Goal: Information Seeking & Learning: Learn about a topic

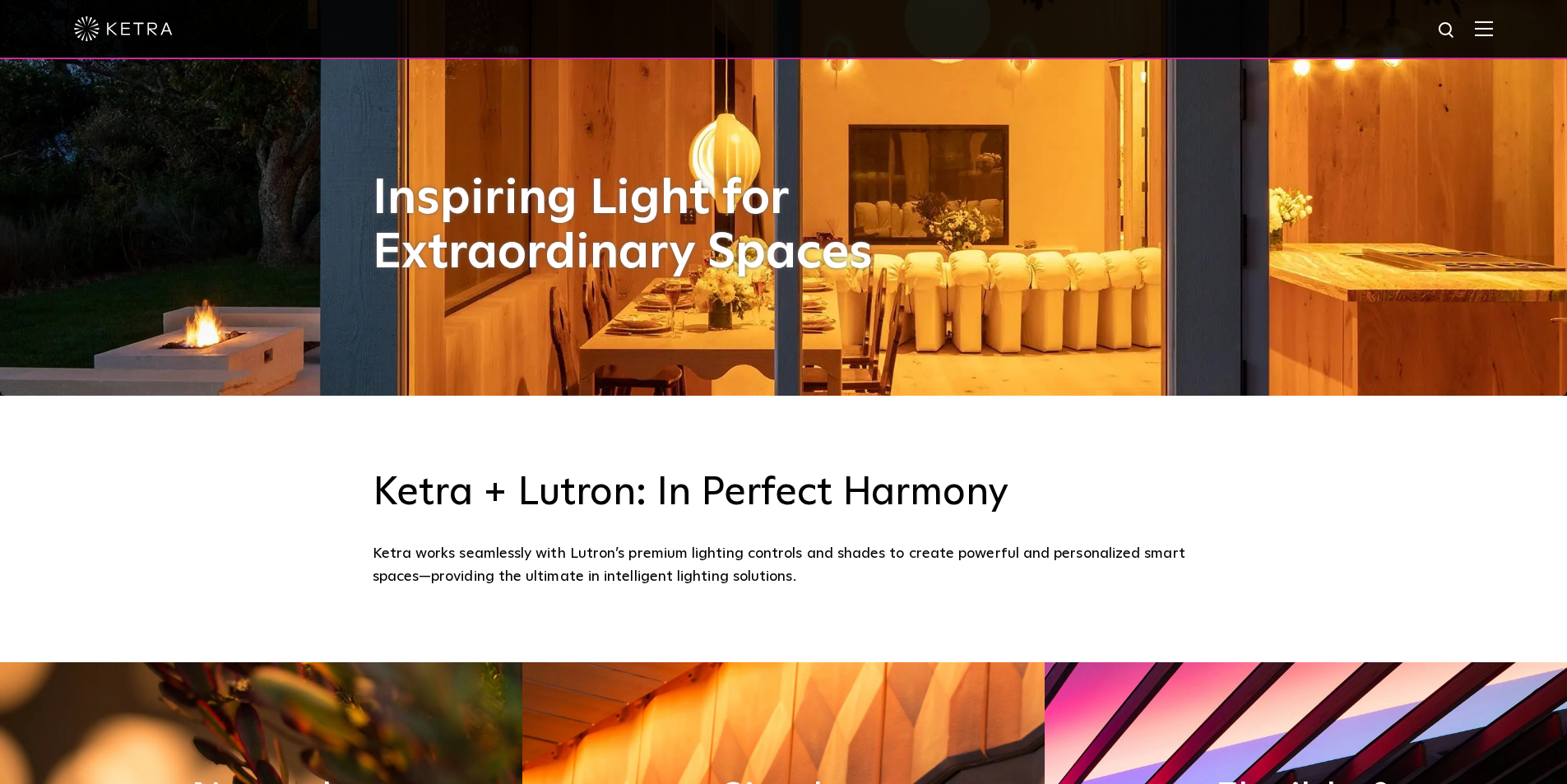
scroll to position [411, 0]
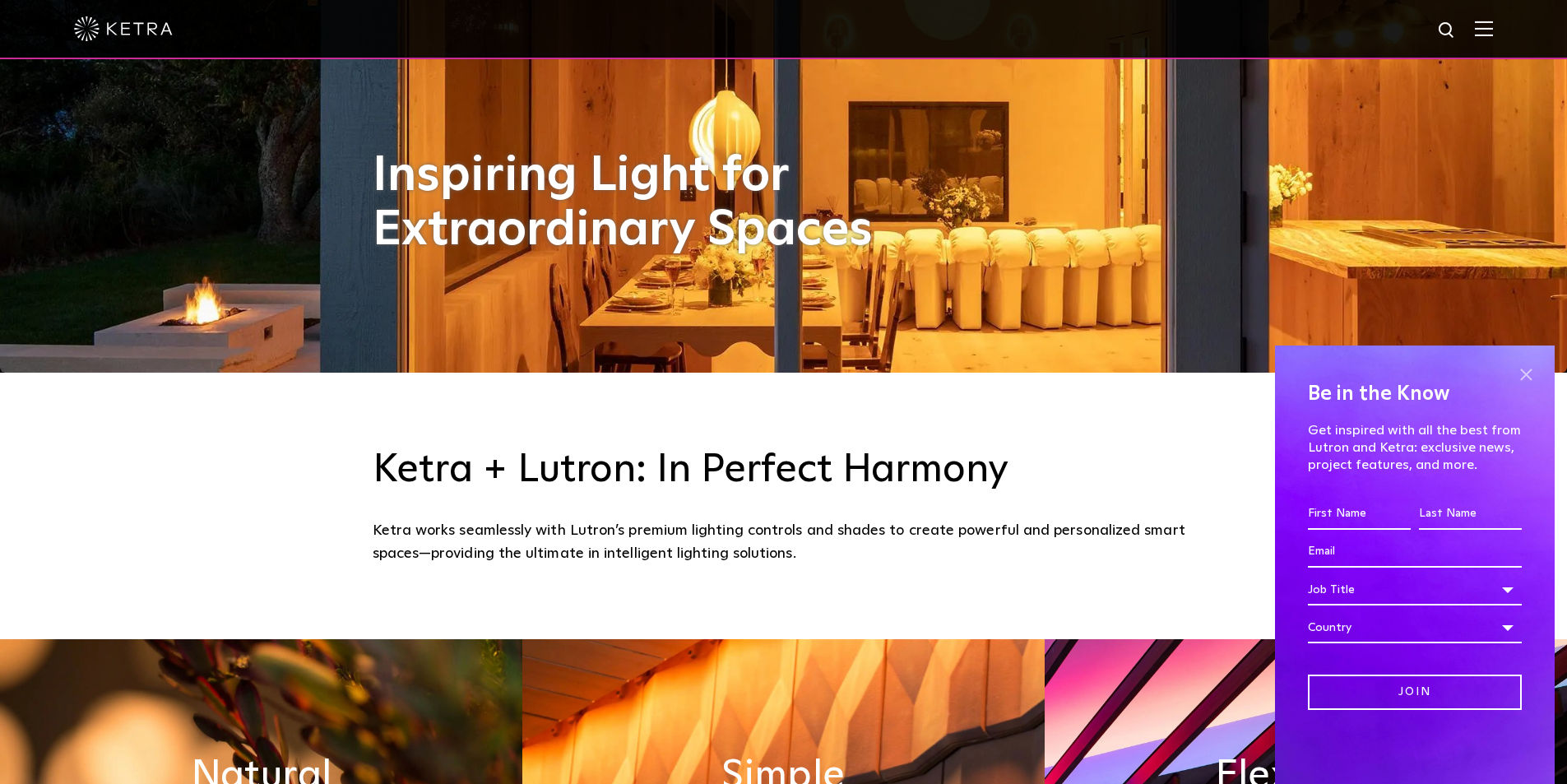
click at [1515, 370] on span at bounding box center [1526, 373] width 25 height 24
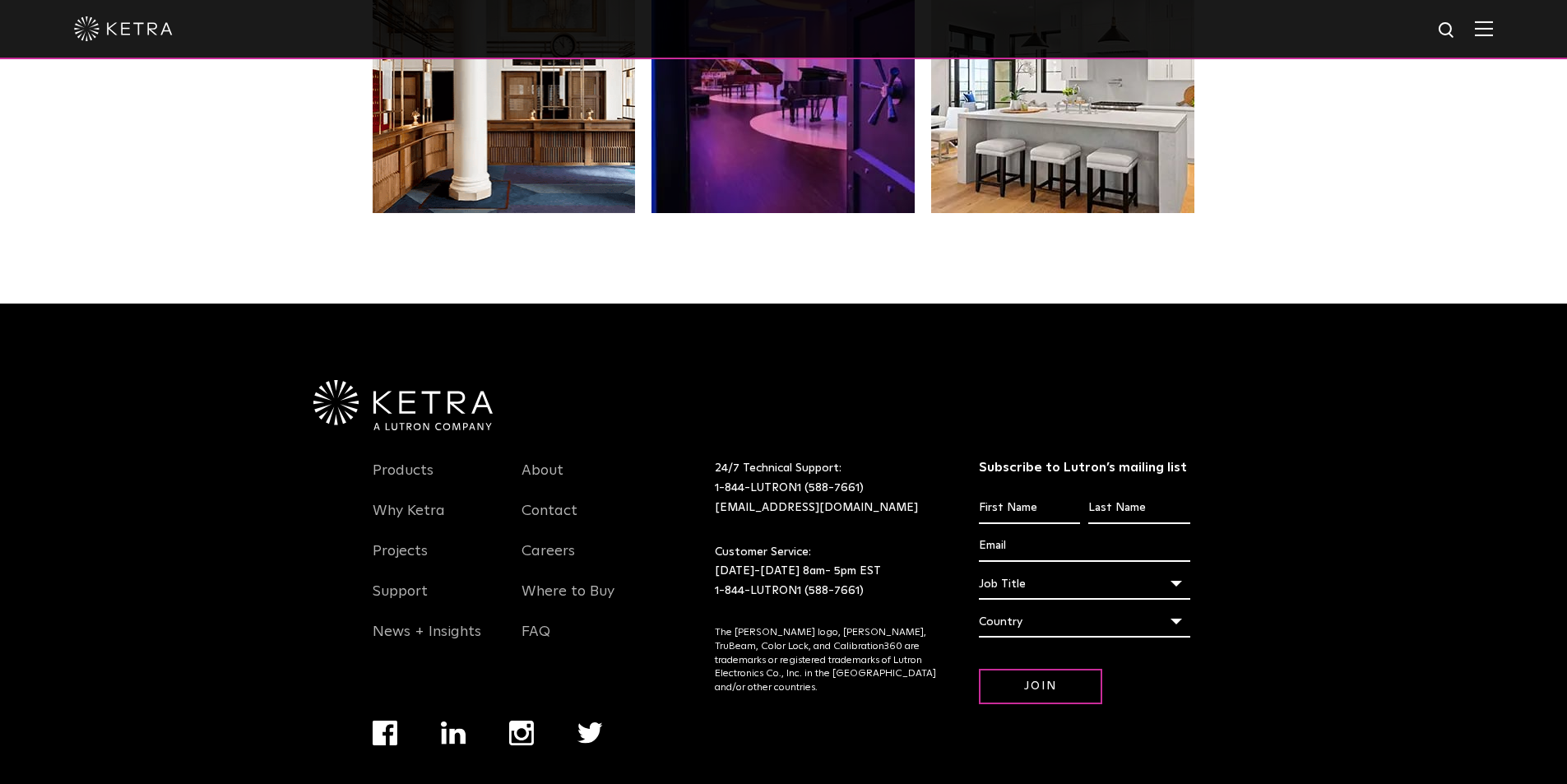
scroll to position [3459, 0]
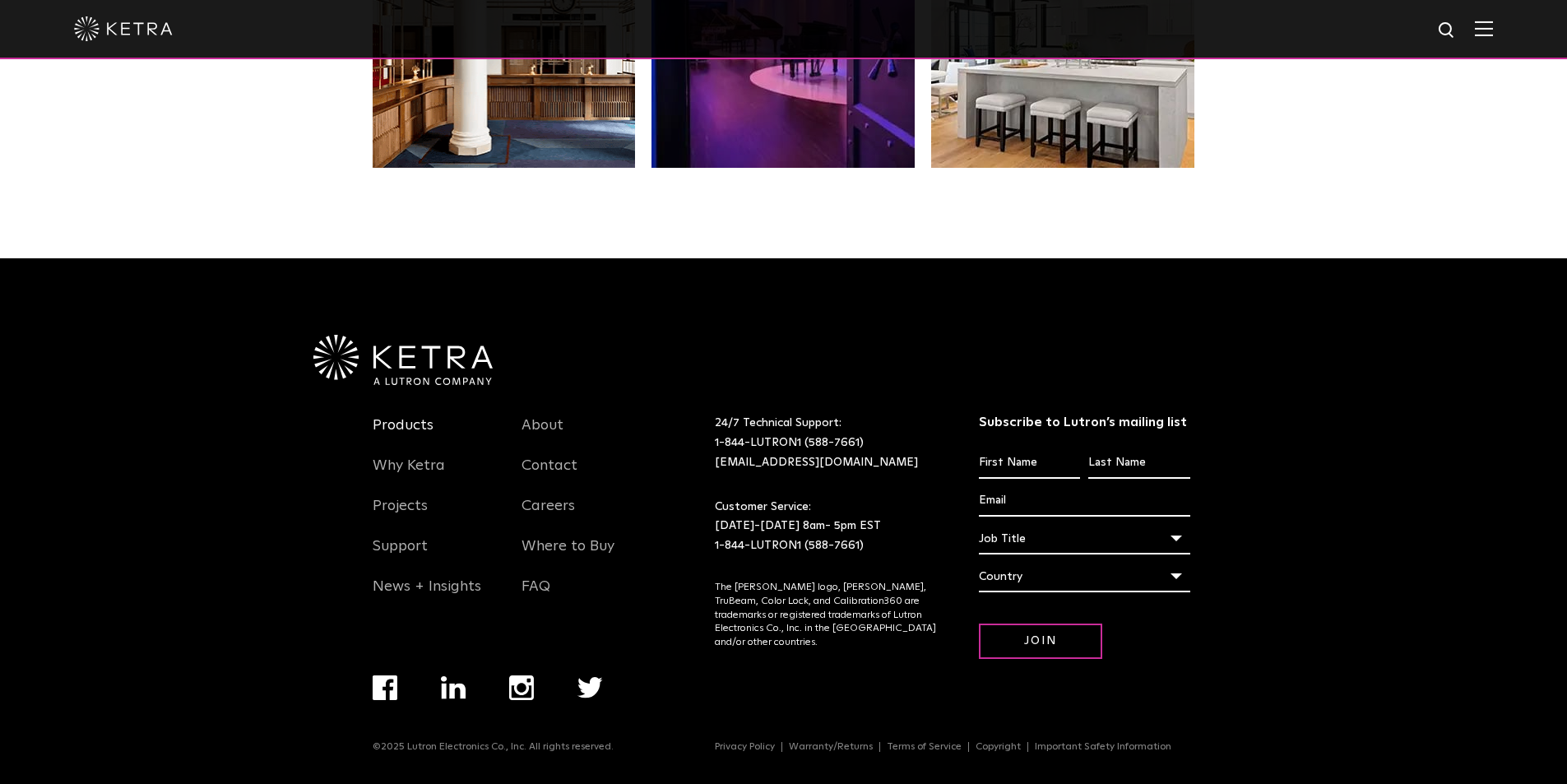
click at [403, 422] on link "Products" at bounding box center [403, 435] width 61 height 38
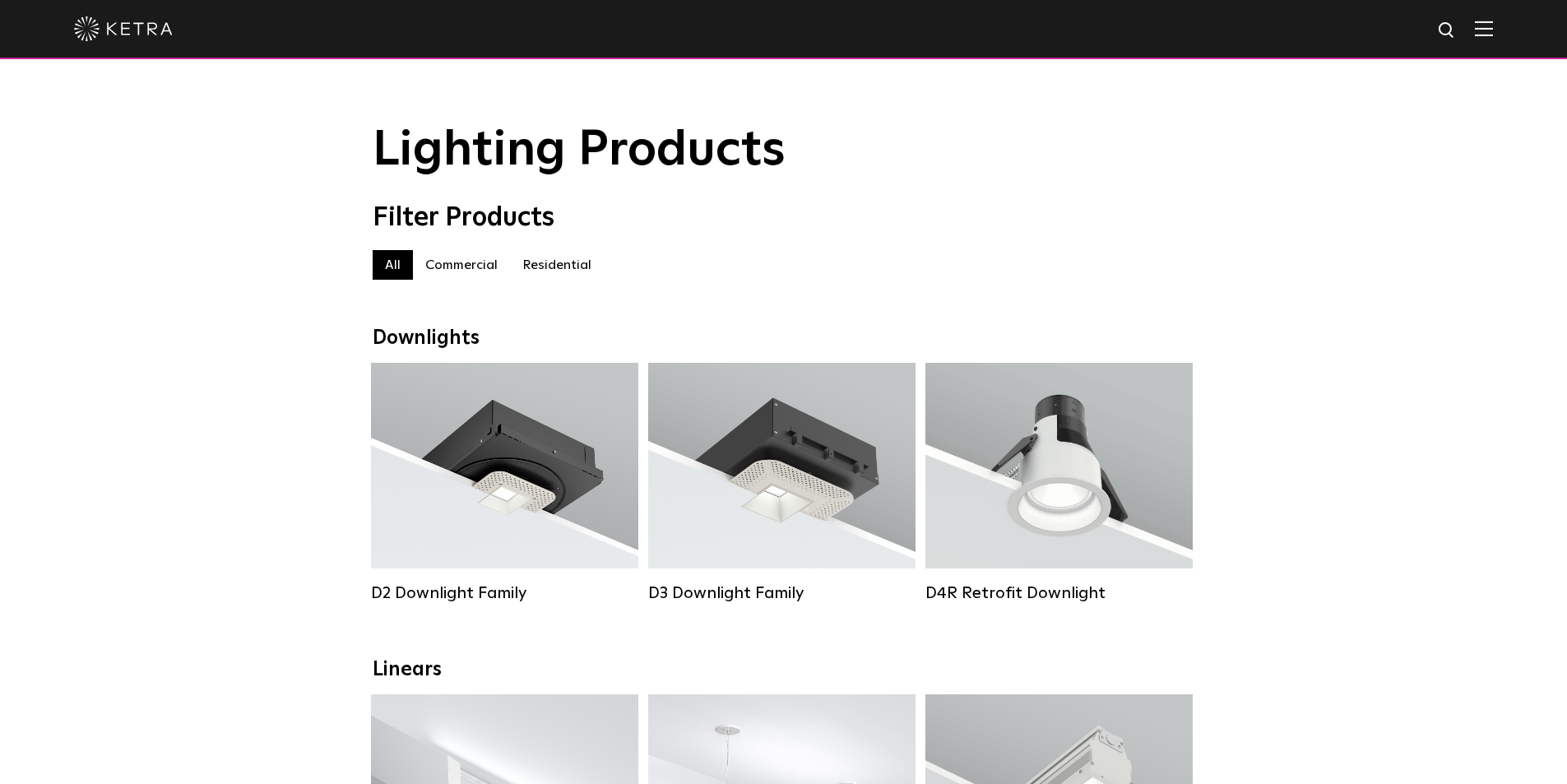
click at [547, 270] on label "Residential" at bounding box center [556, 264] width 94 height 30
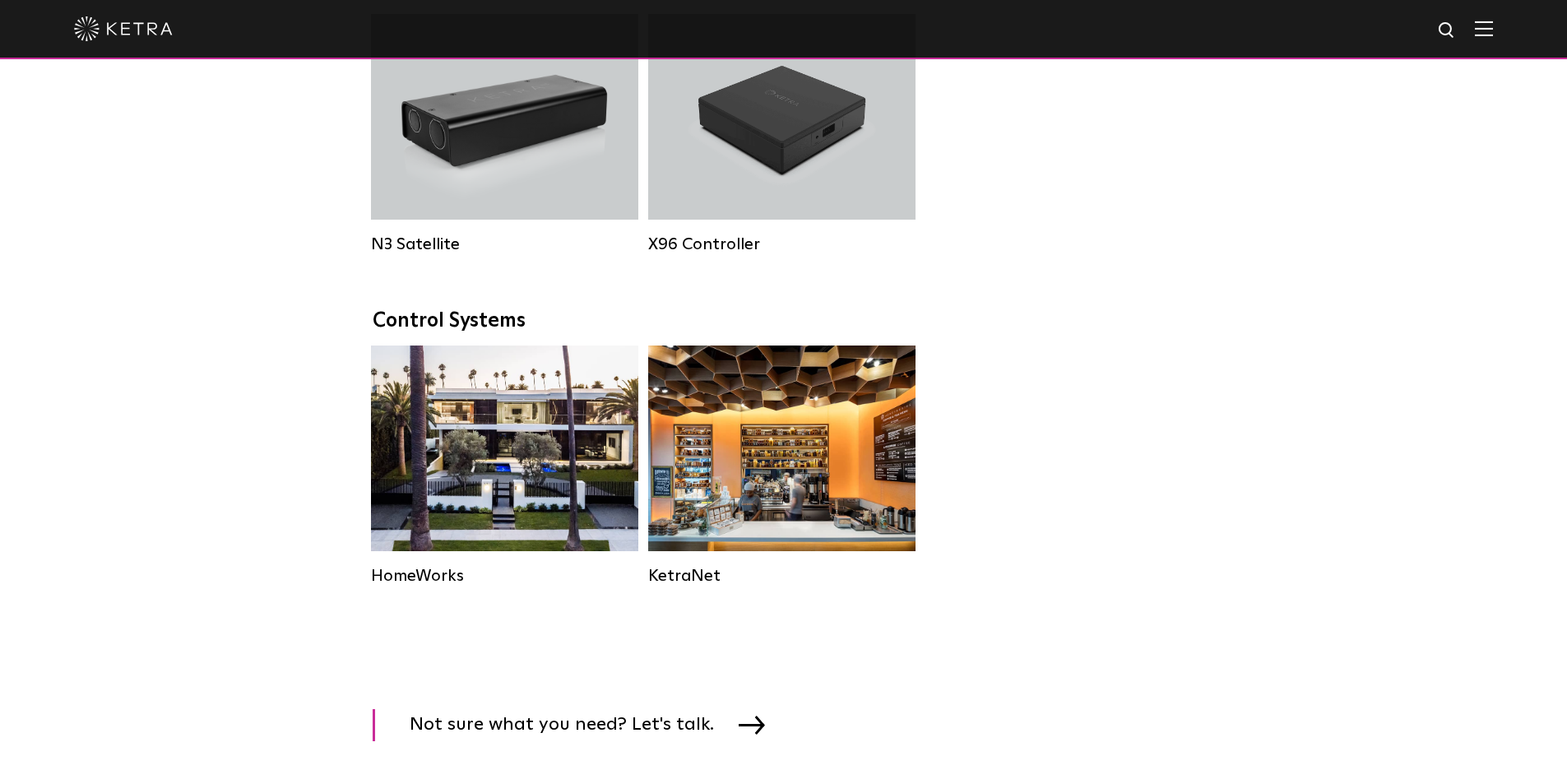
scroll to position [2055, 0]
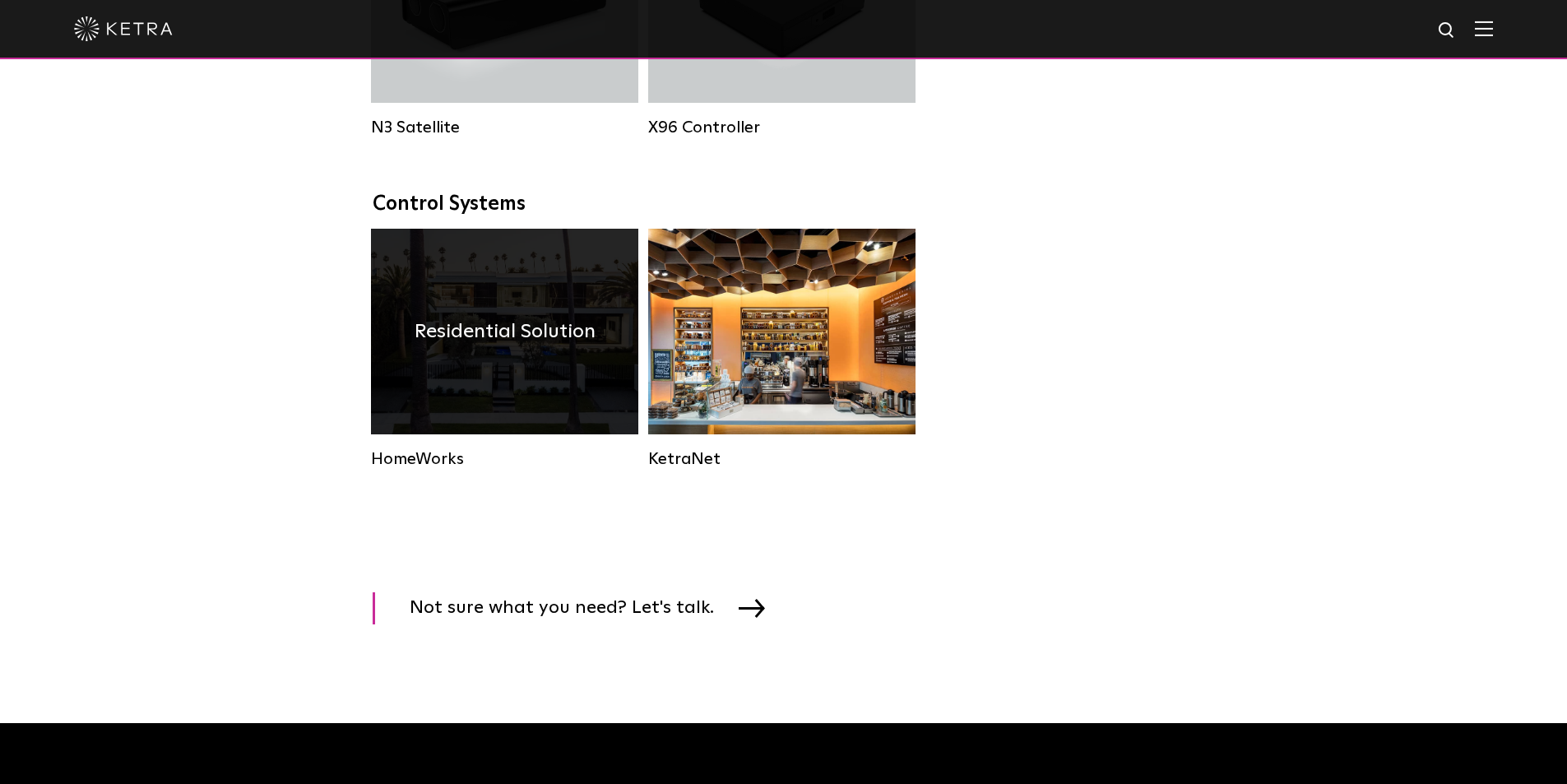
click at [534, 319] on div "Residential Solution" at bounding box center [505, 331] width 267 height 205
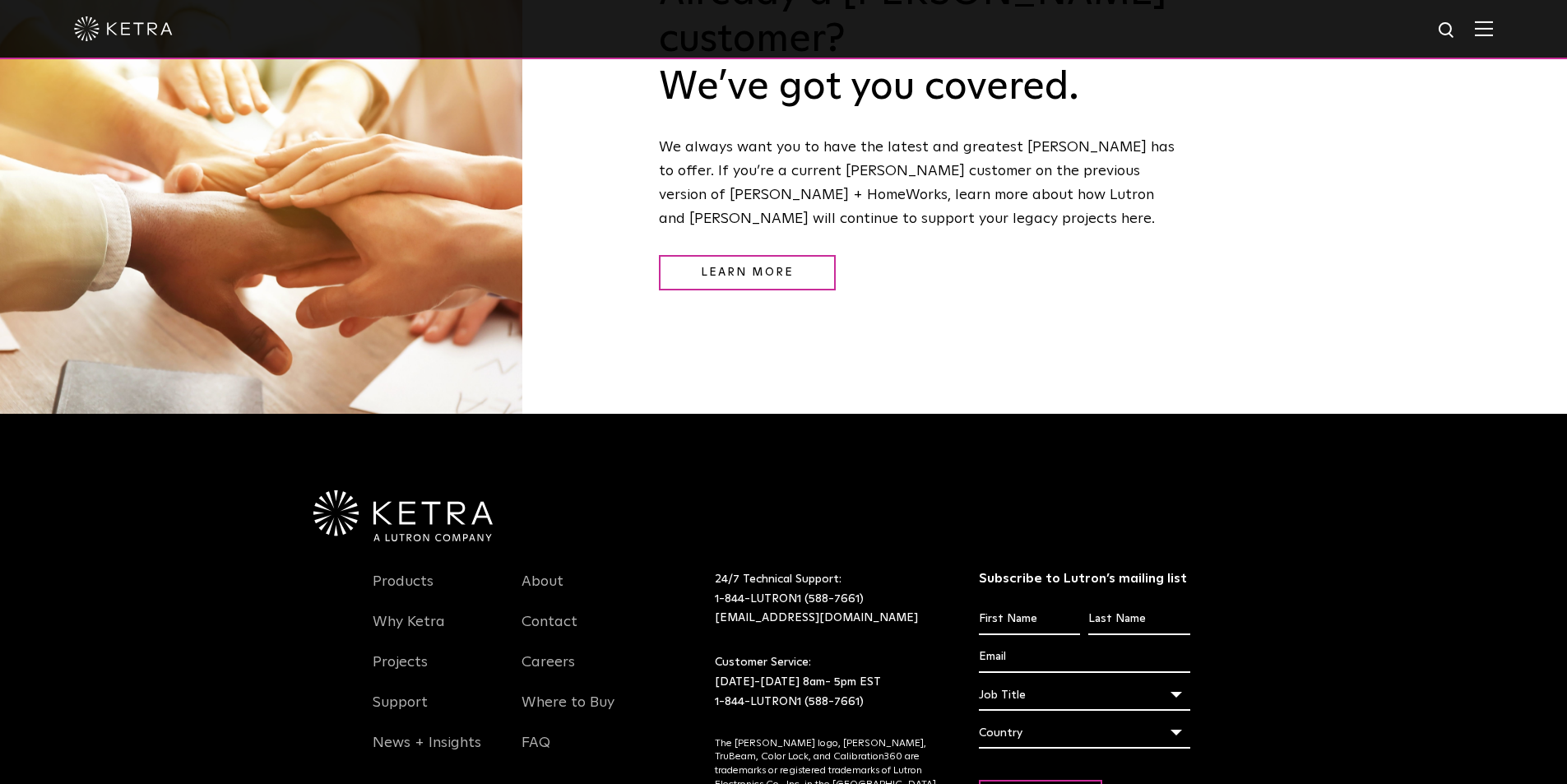
scroll to position [2261, 0]
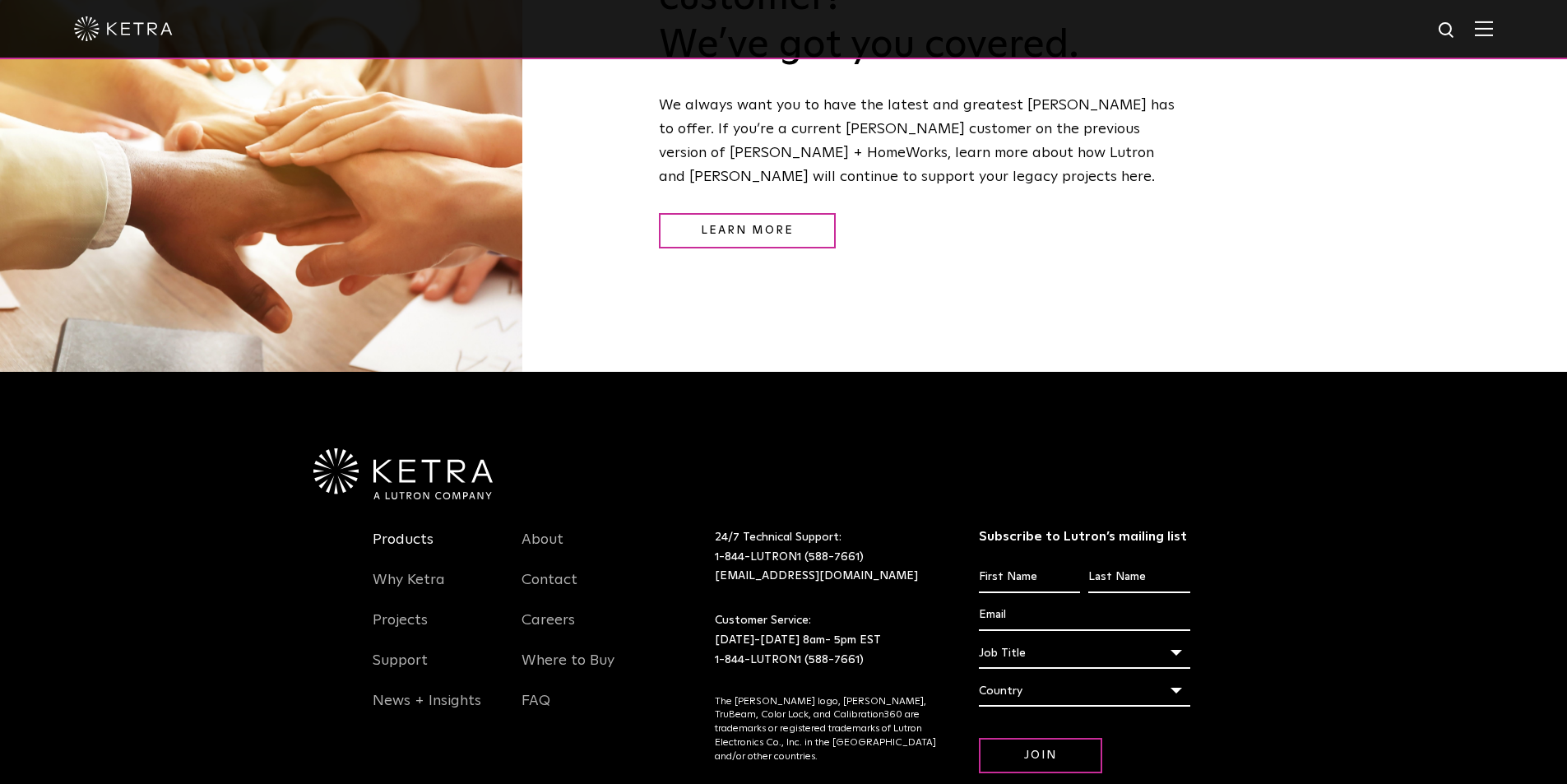
click at [393, 531] on link "Products" at bounding box center [403, 549] width 61 height 38
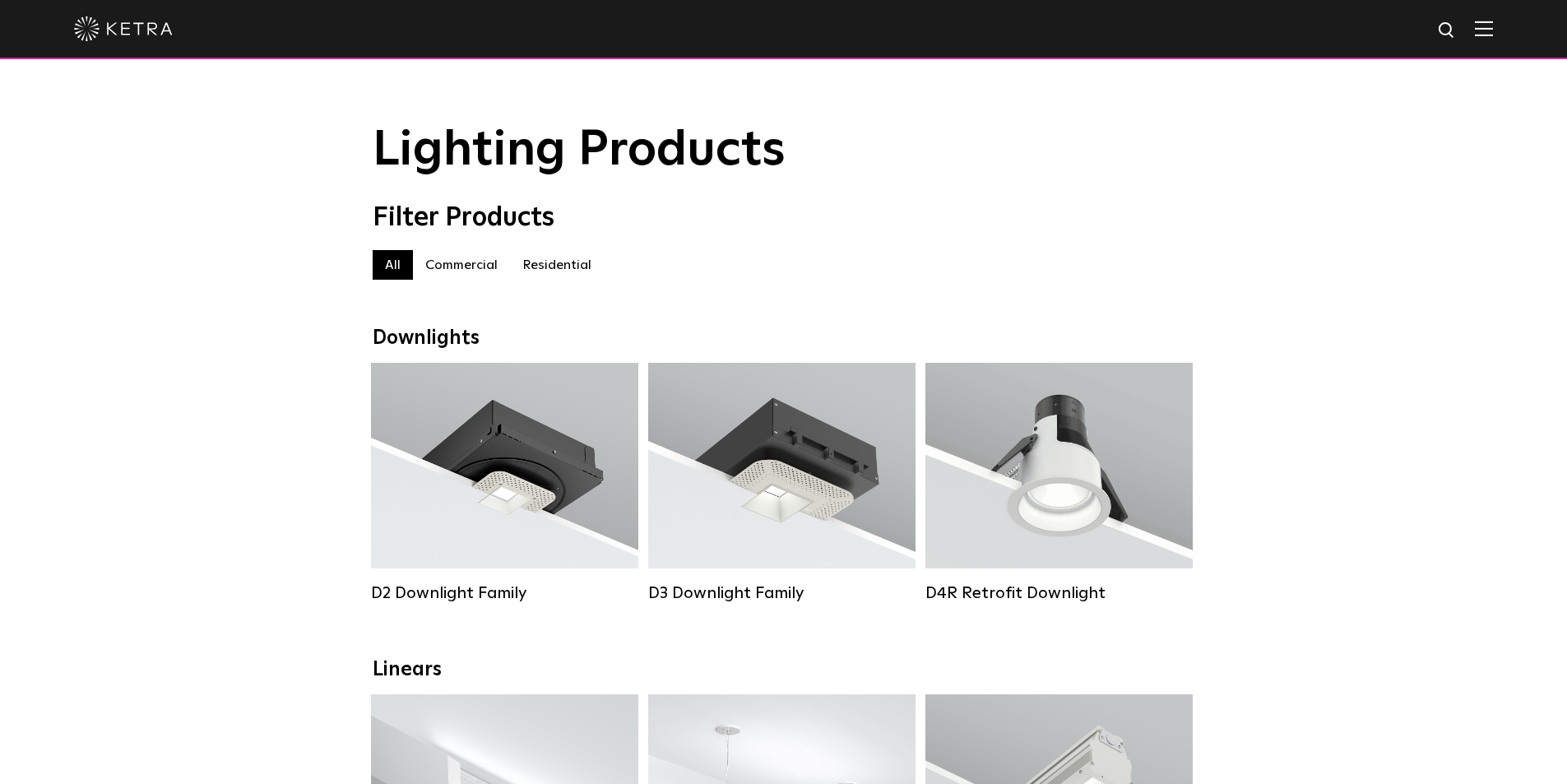
click at [543, 270] on label "Residential" at bounding box center [556, 264] width 94 height 30
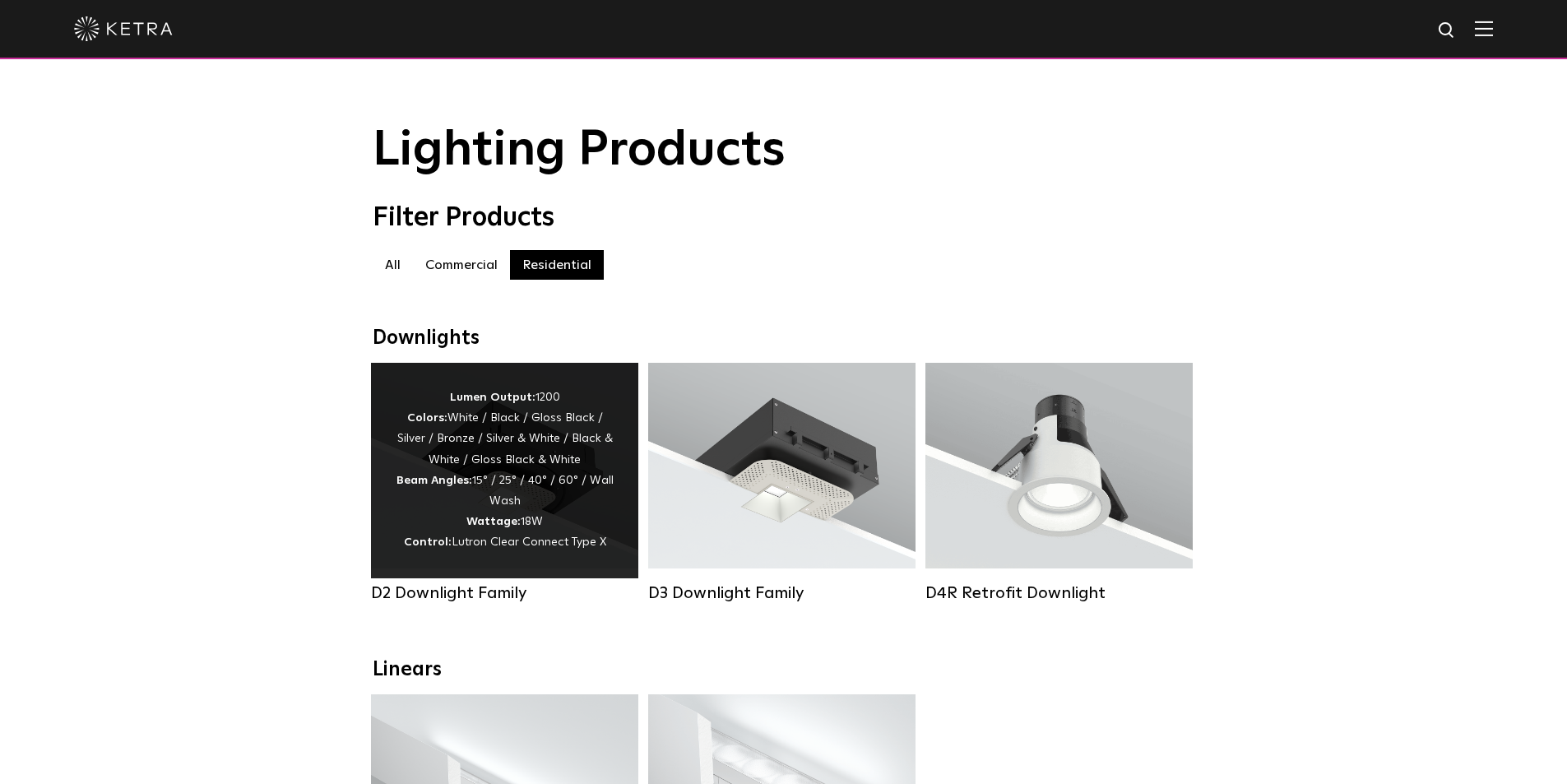
click at [541, 516] on div "Lumen Output: 1200 Colors: White / Black / Gloss Black / Silver / Bronze / Silv…" at bounding box center [505, 470] width 218 height 166
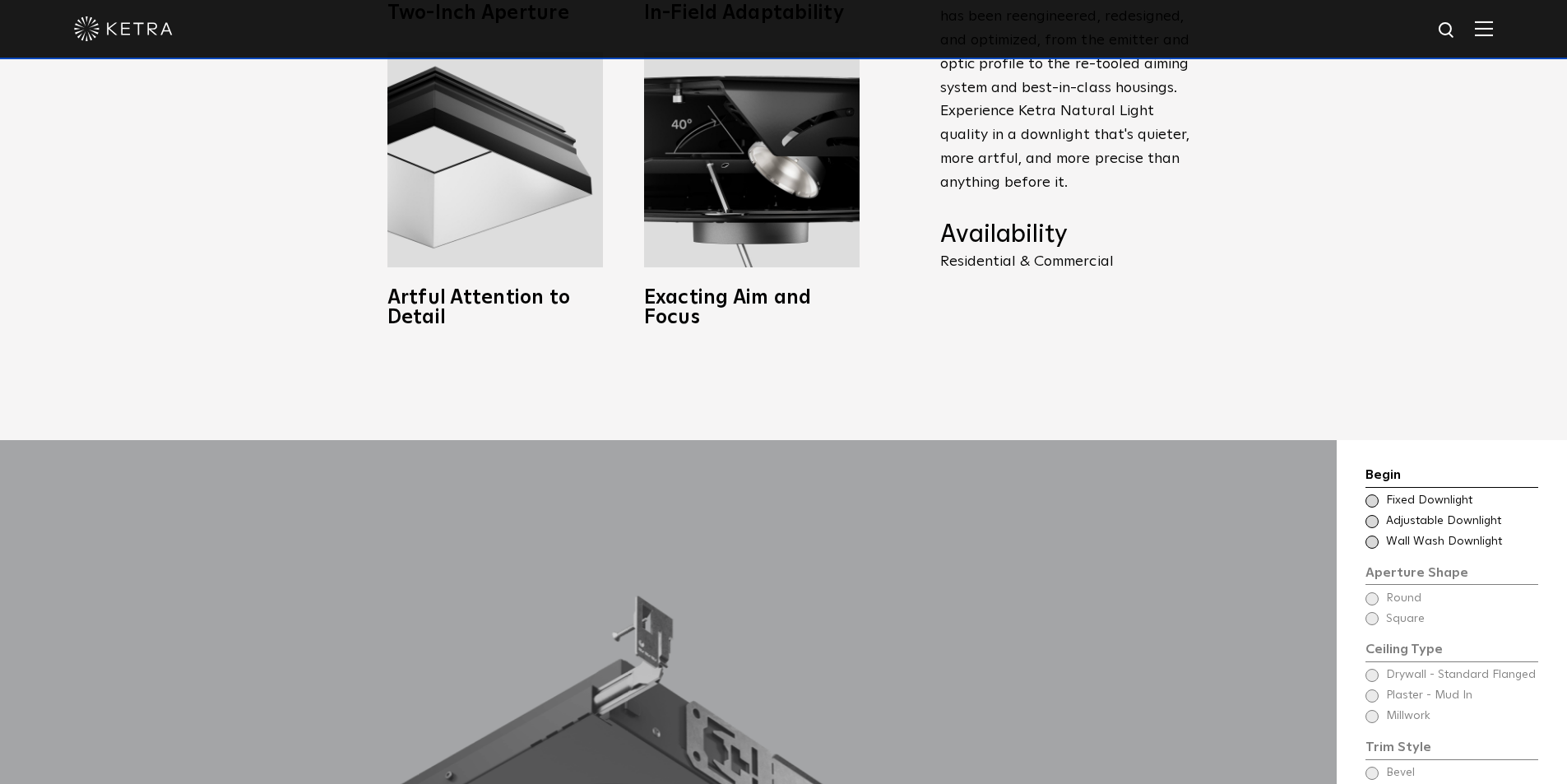
scroll to position [1069, 0]
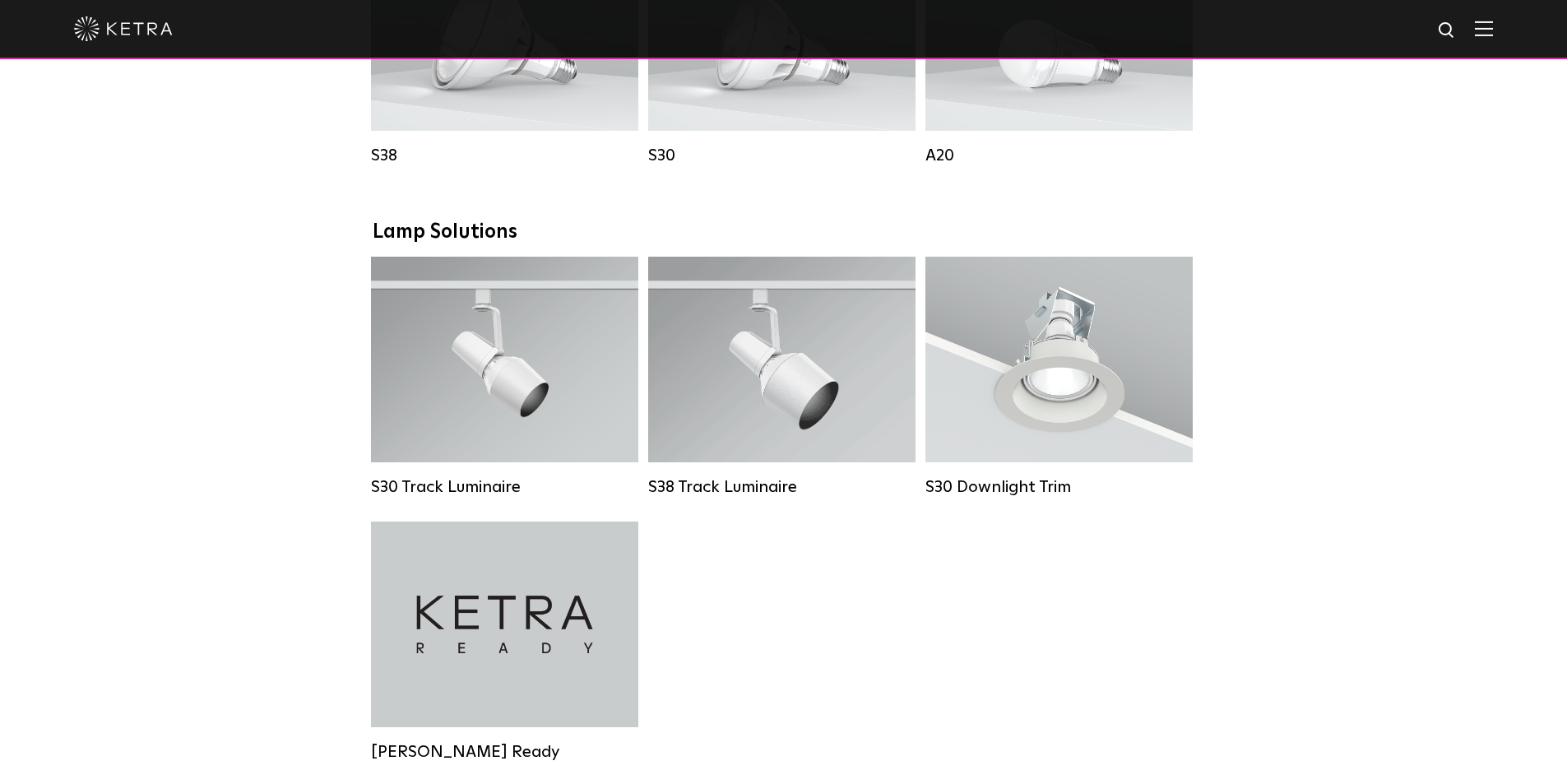
scroll to position [1152, 0]
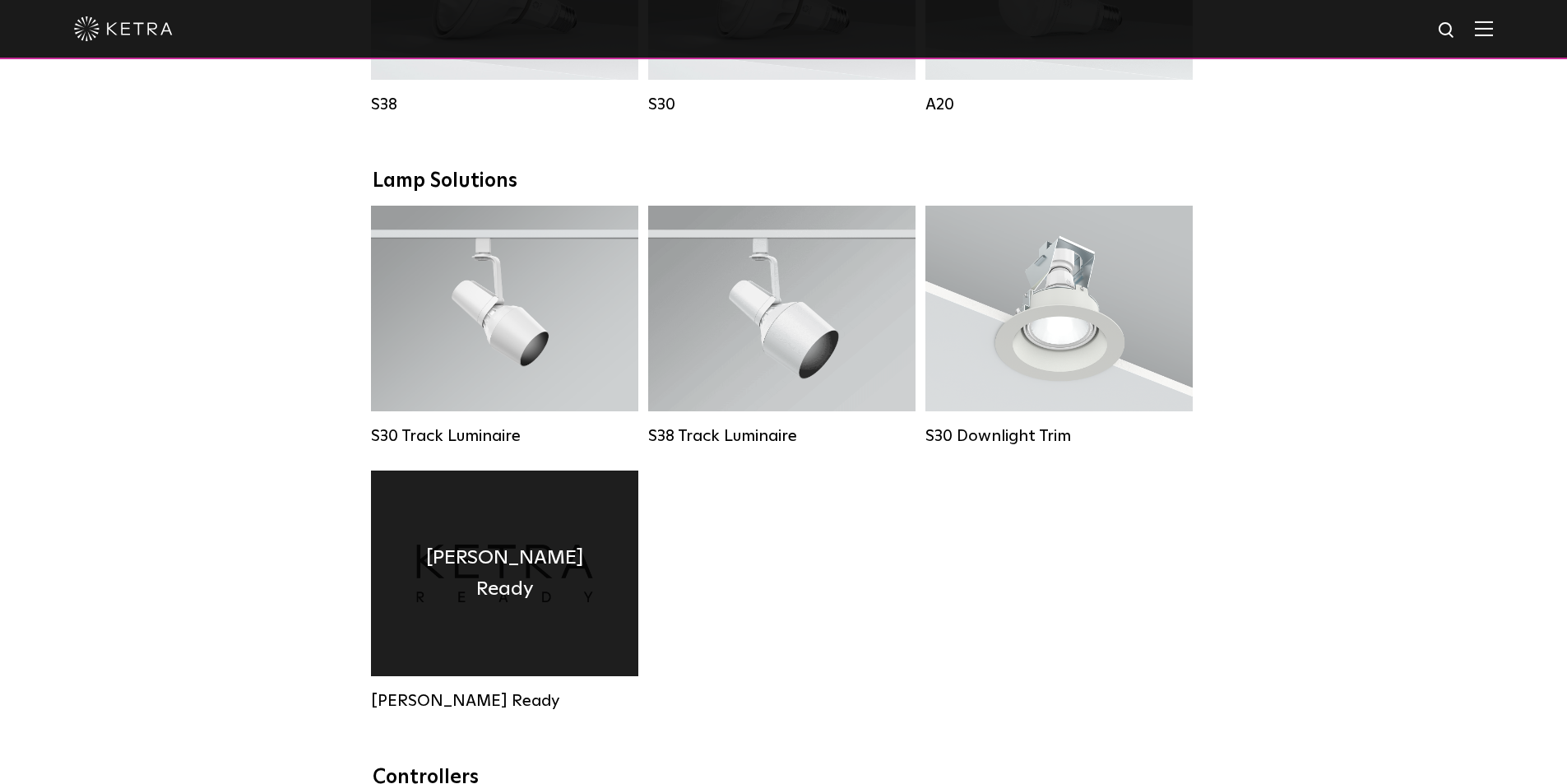
click at [560, 611] on div "[PERSON_NAME] Ready" at bounding box center [505, 573] width 267 height 205
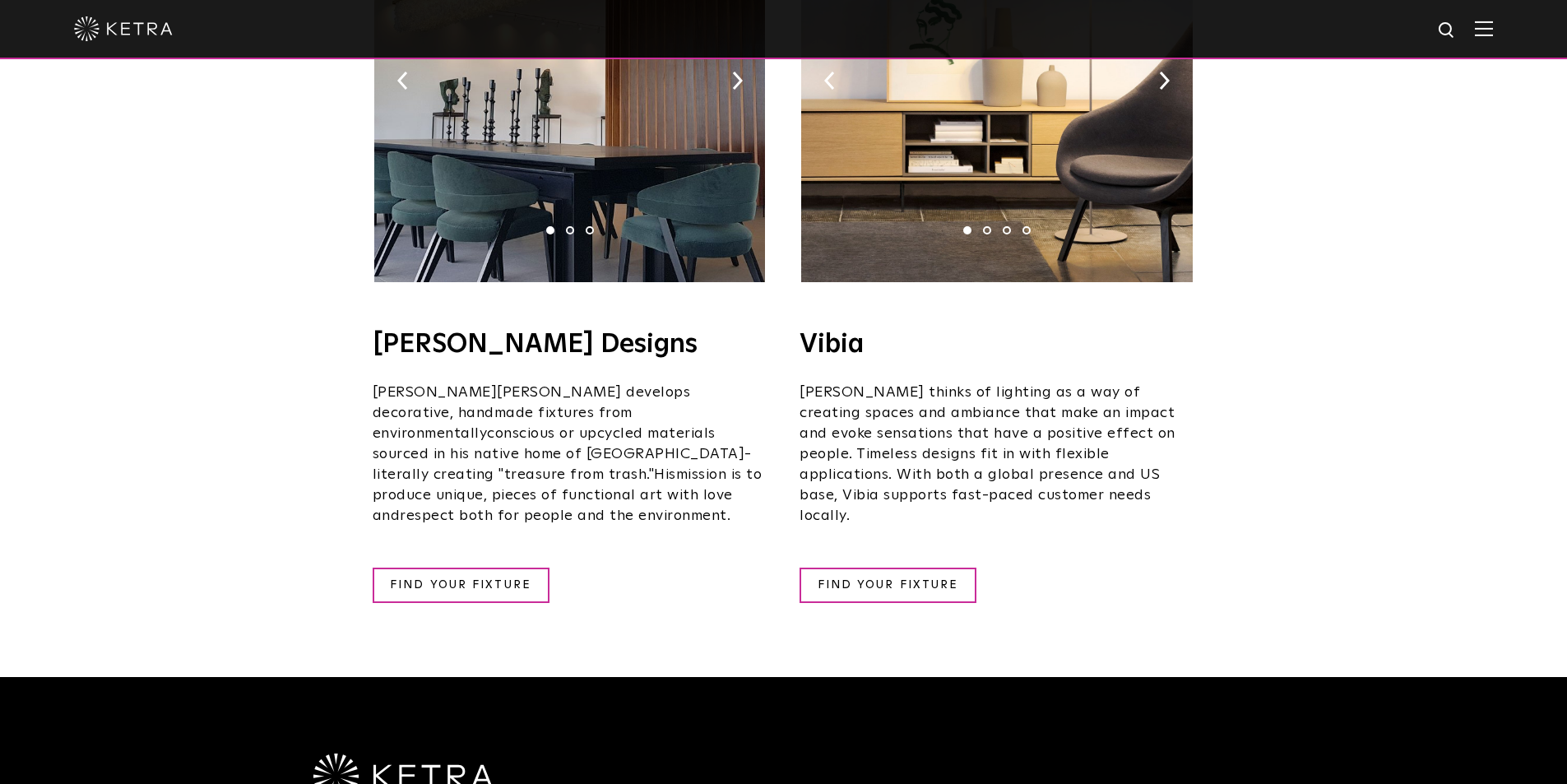
scroll to position [2960, 0]
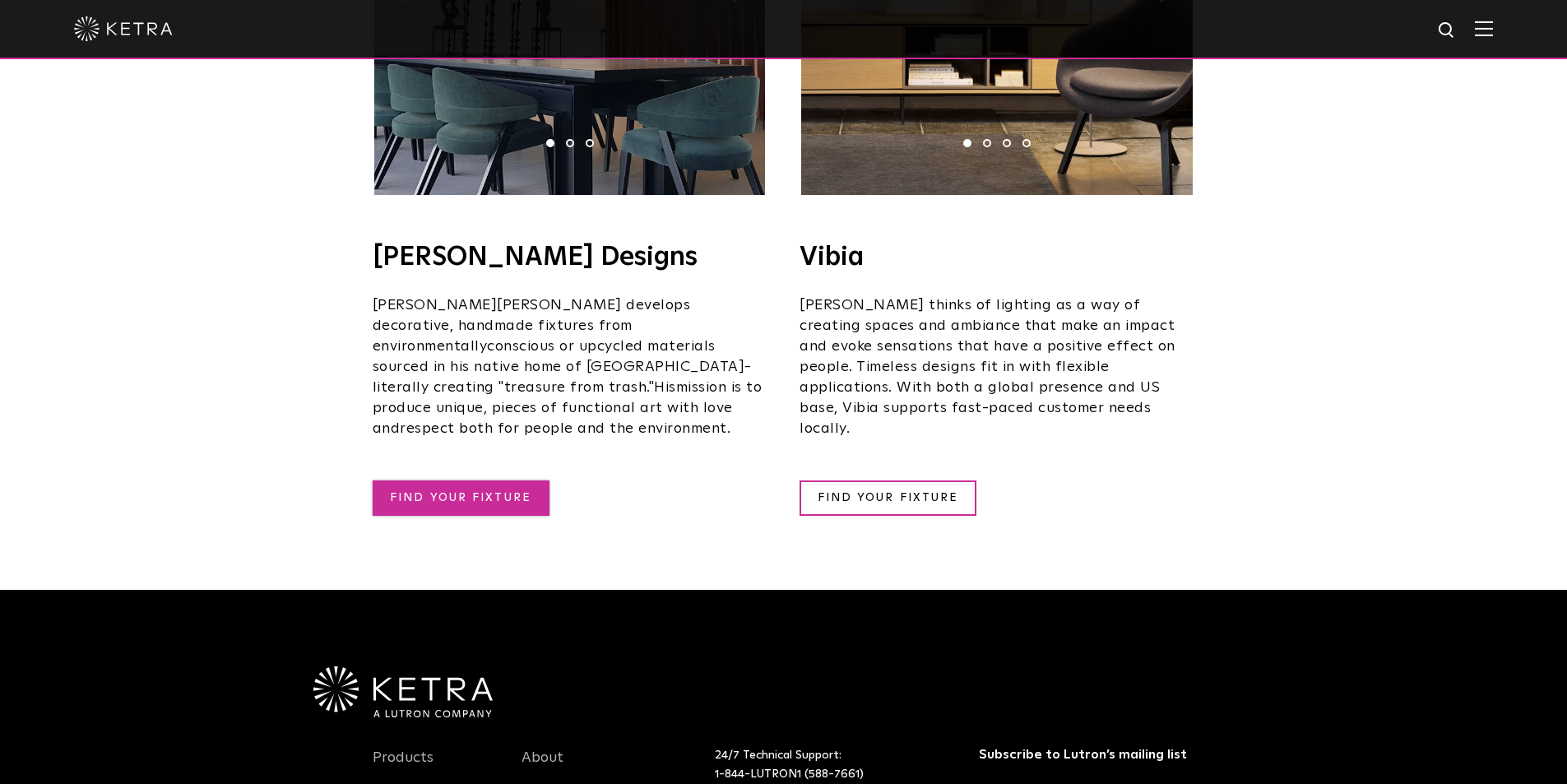
click at [475, 480] on link "FIND YOUR FIXTURE" at bounding box center [461, 498] width 177 height 35
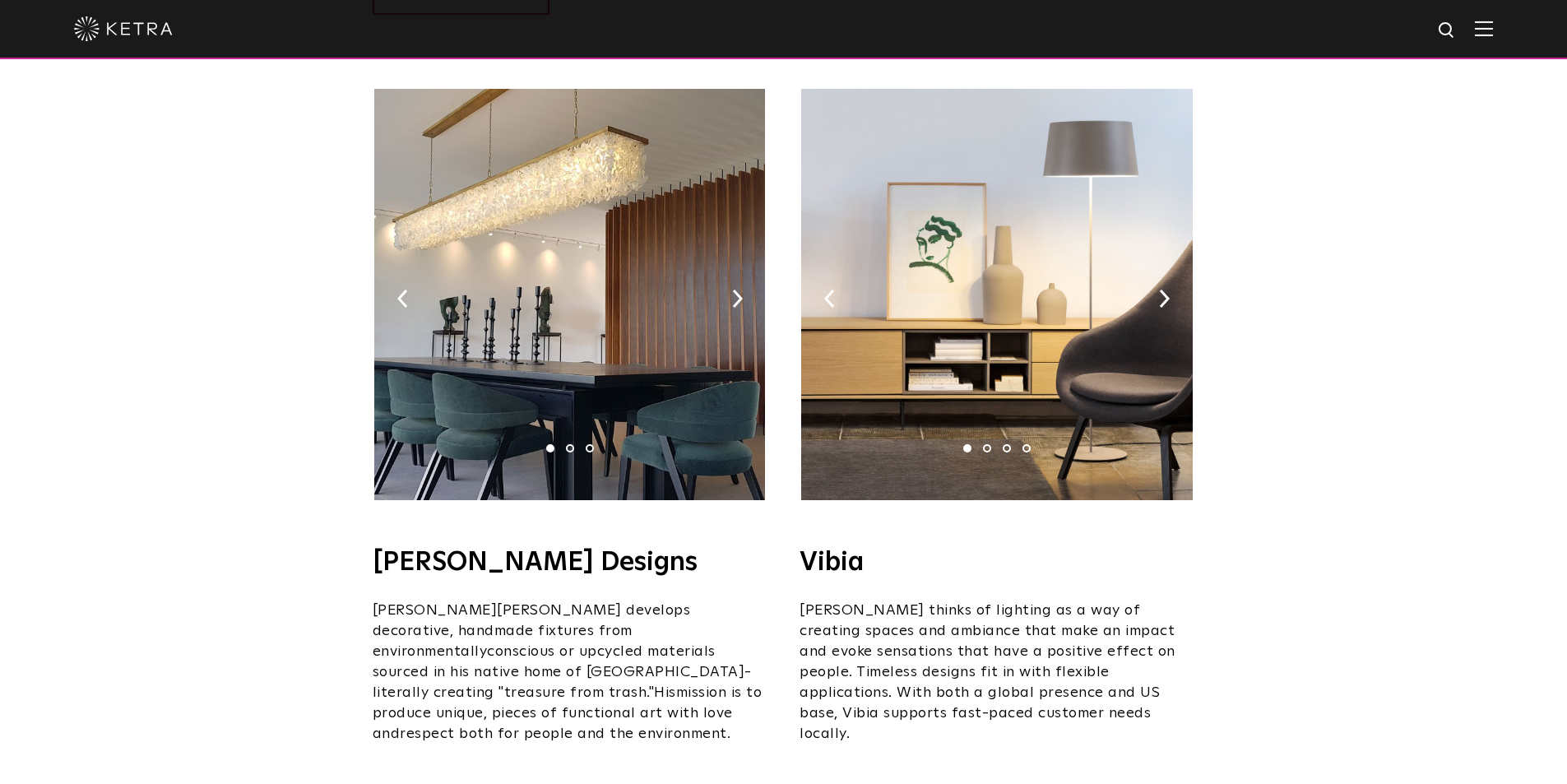
scroll to position [2796, 0]
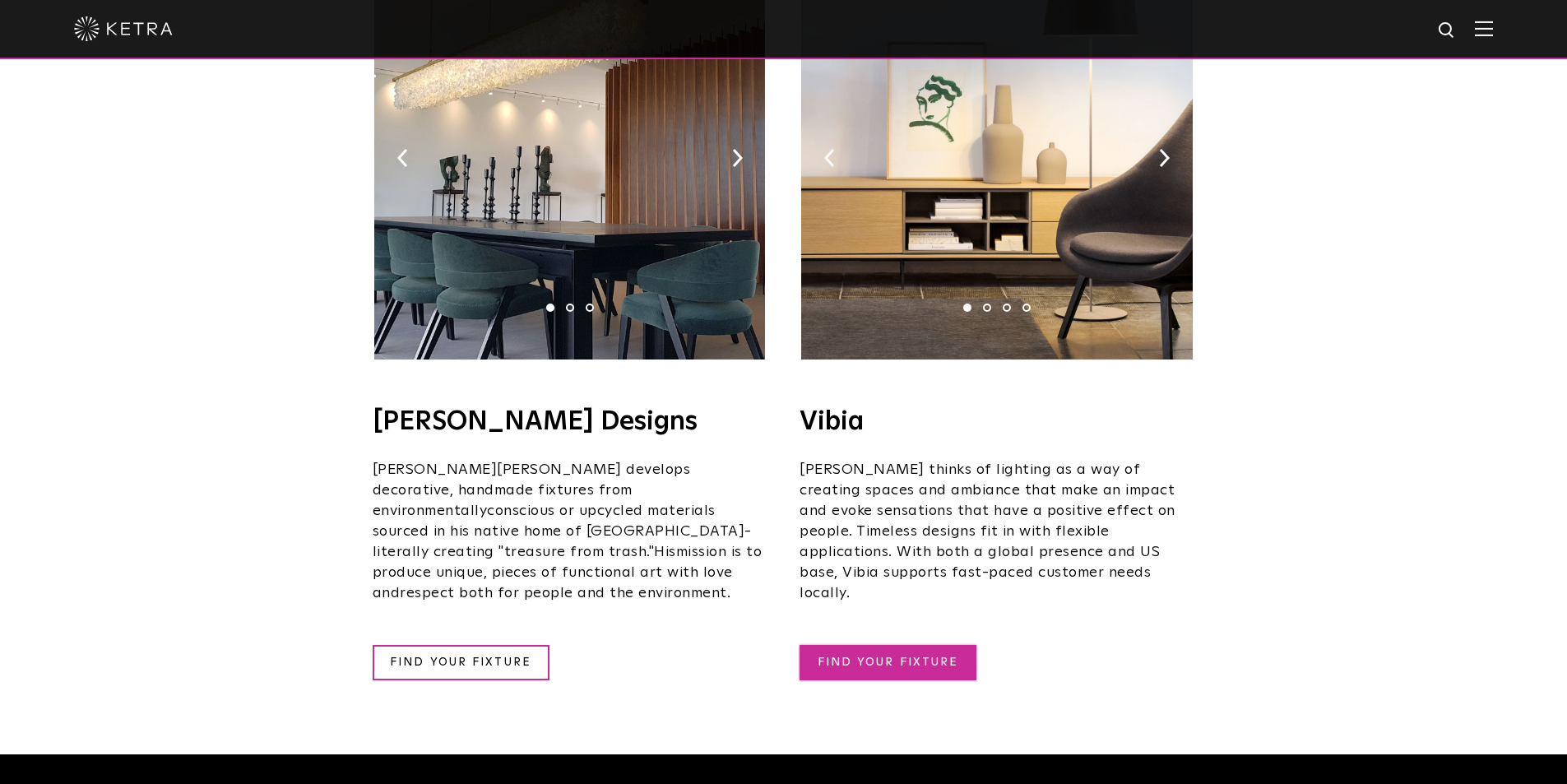
click at [875, 645] on link "FIND YOUR FIXTURE" at bounding box center [887, 662] width 177 height 35
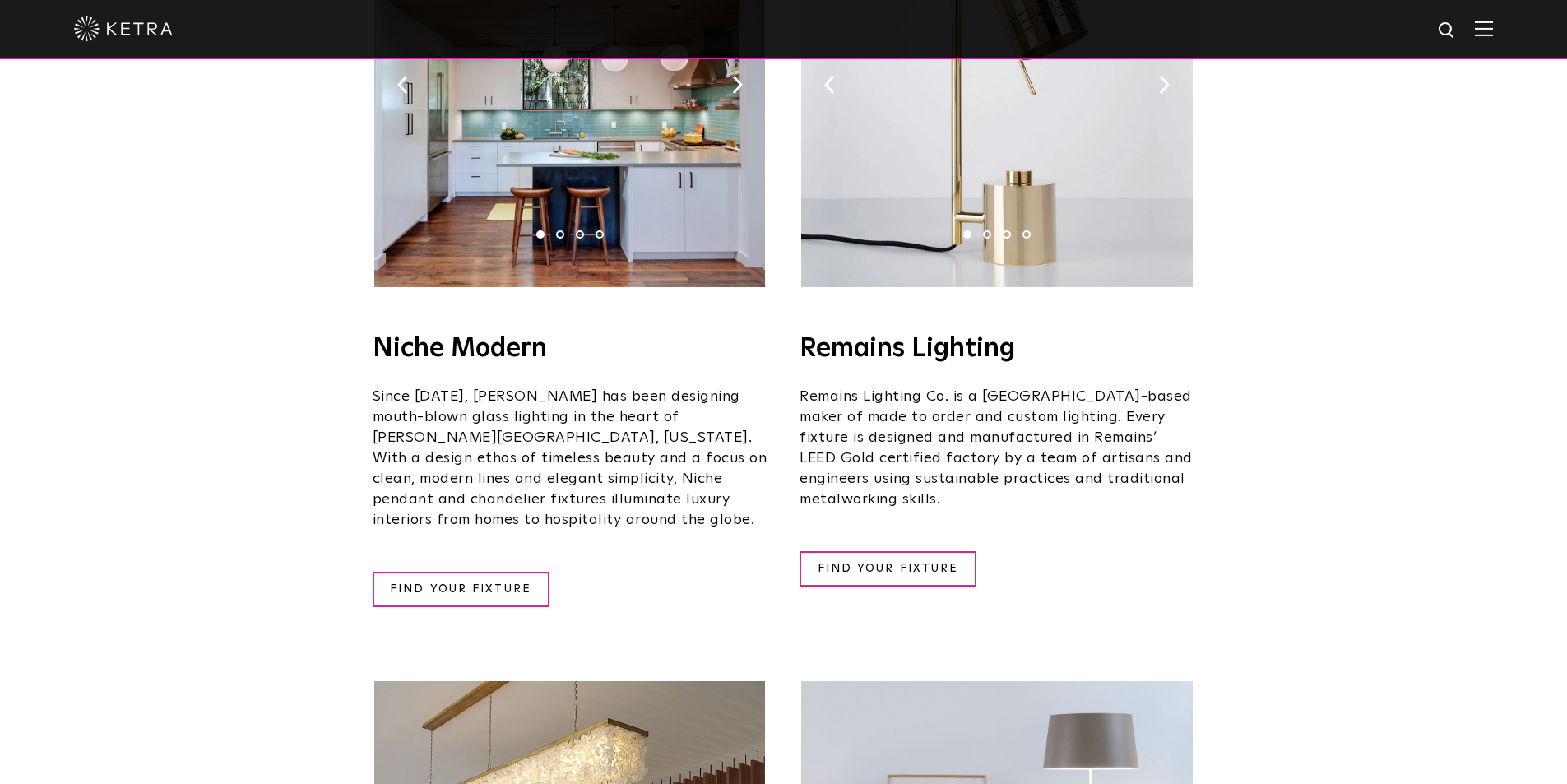
scroll to position [1974, 0]
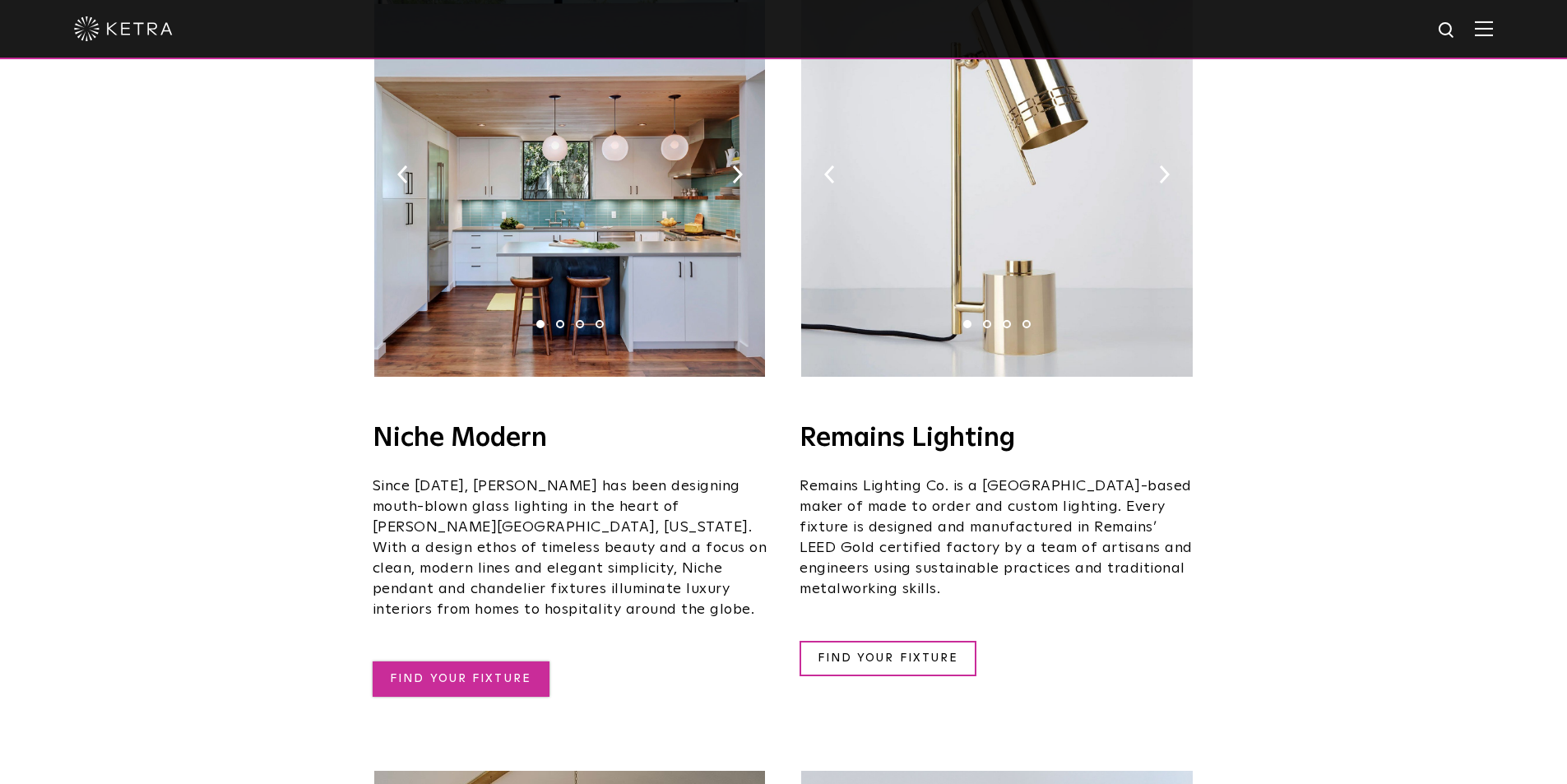
click at [451, 662] on link "FIND YOUR FIXTURE" at bounding box center [461, 679] width 177 height 35
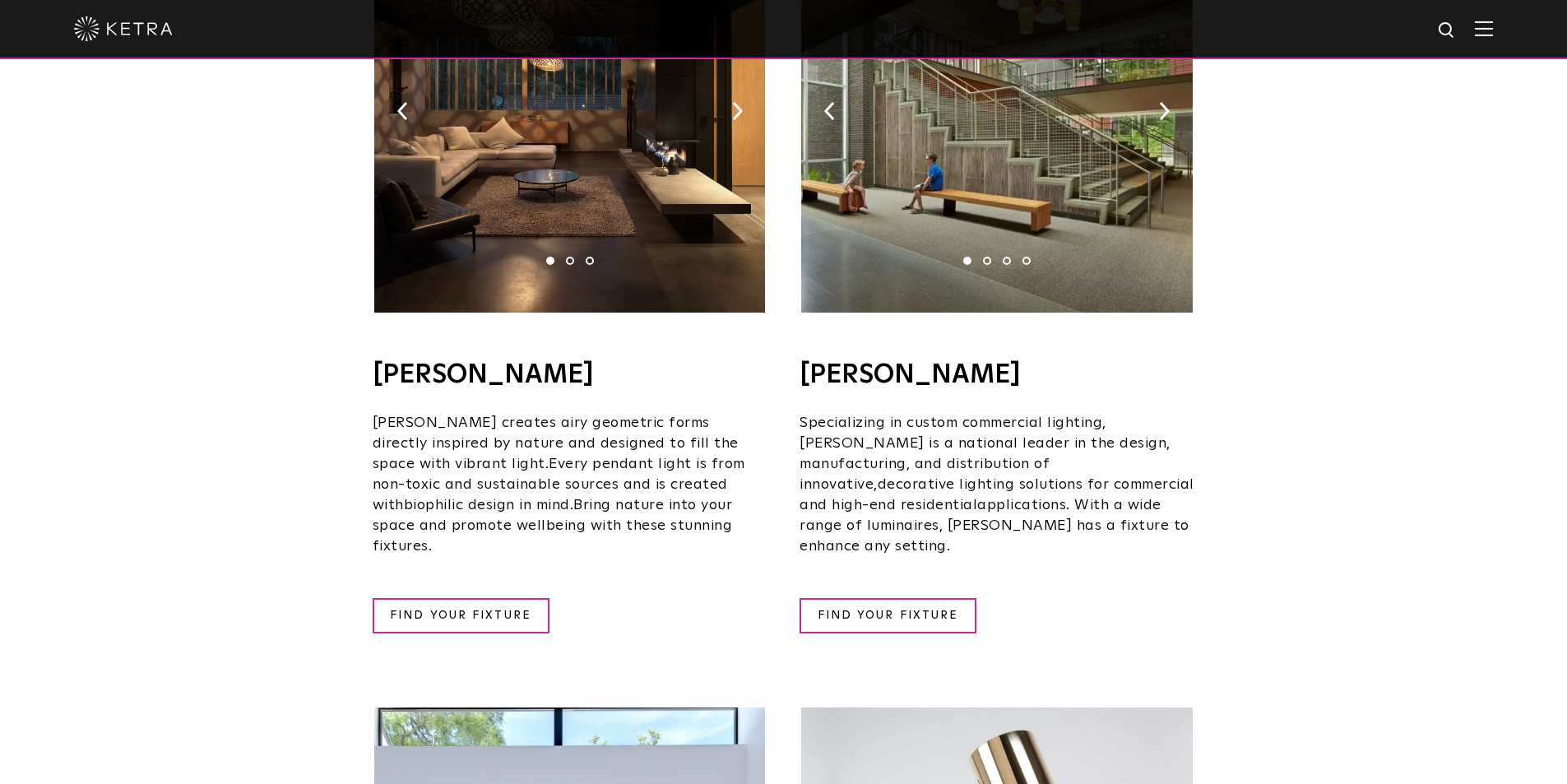
scroll to position [1233, 0]
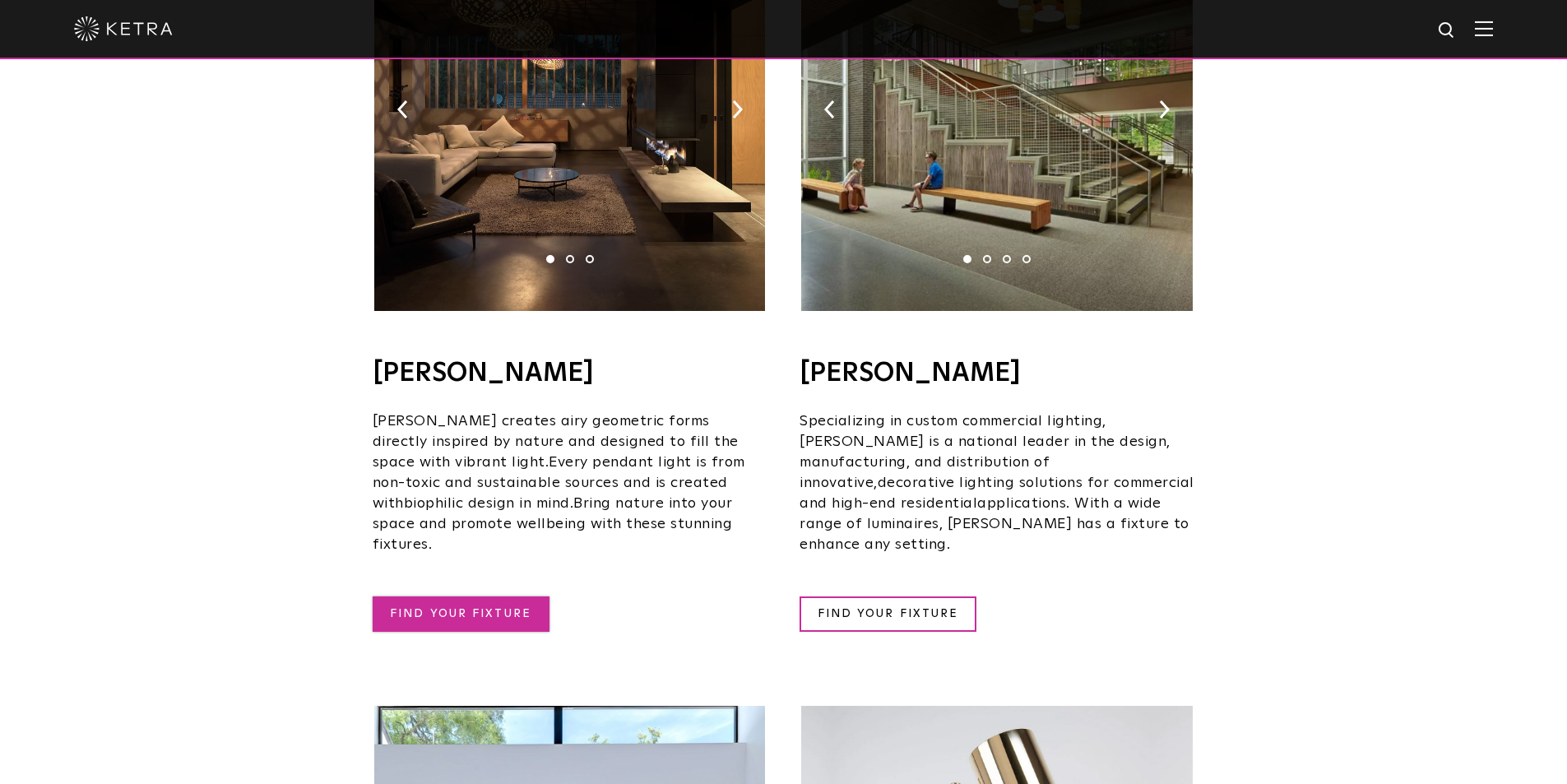
click at [461, 596] on link "FIND YOUR FIXTURE" at bounding box center [461, 614] width 177 height 35
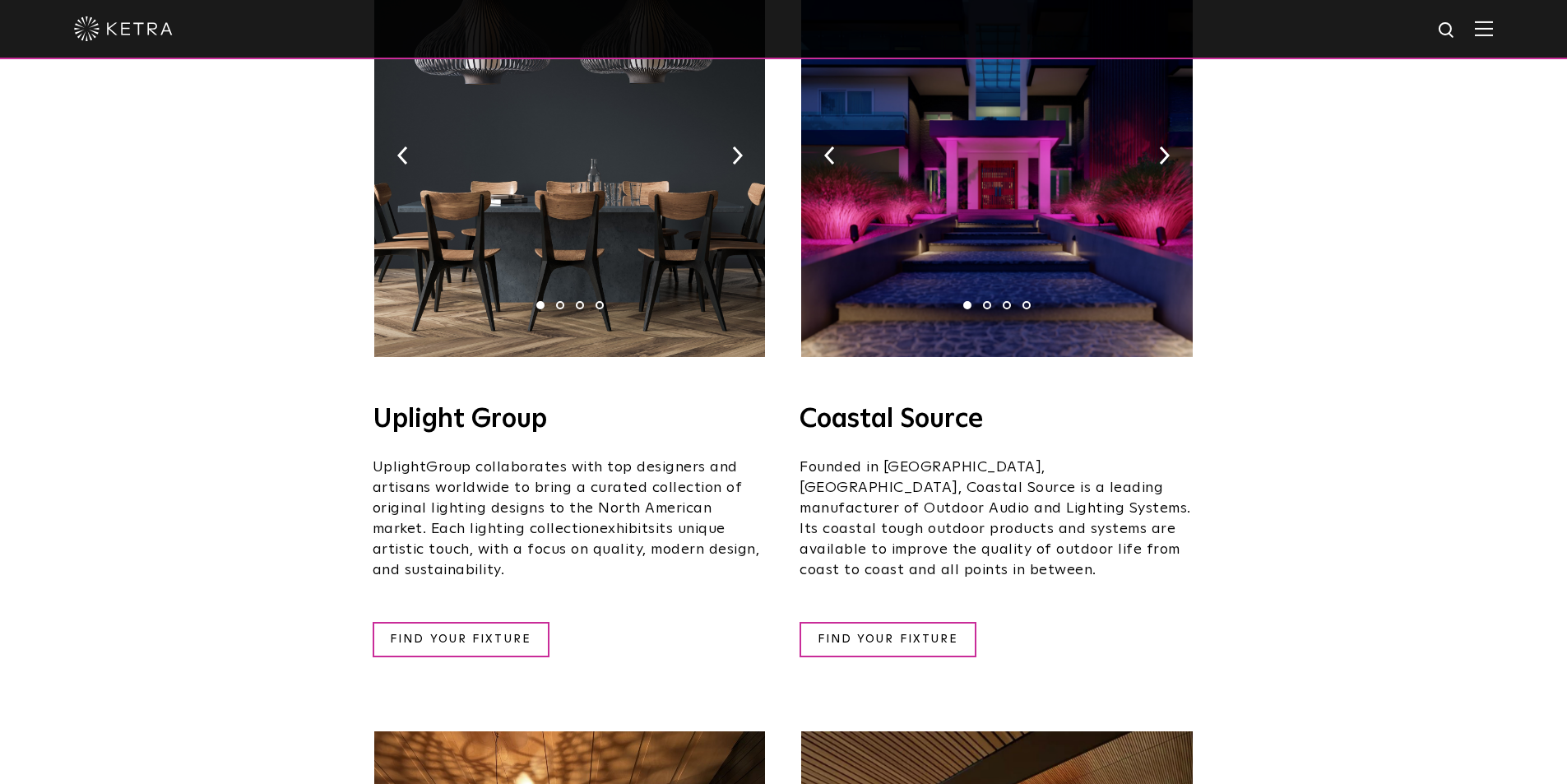
scroll to position [411, 0]
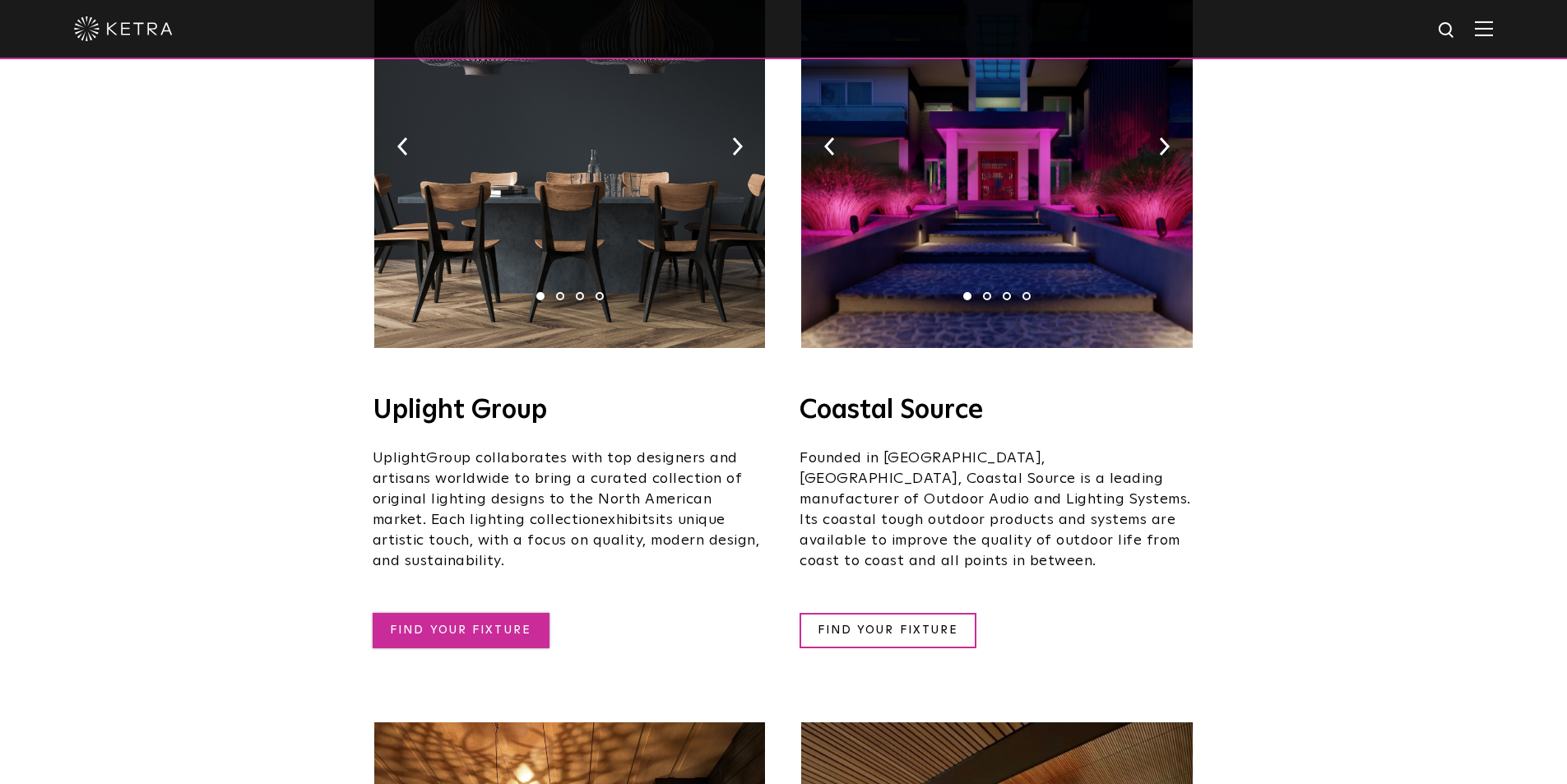
click at [443, 612] on link "FIND YOUR FIXTURE" at bounding box center [461, 630] width 177 height 35
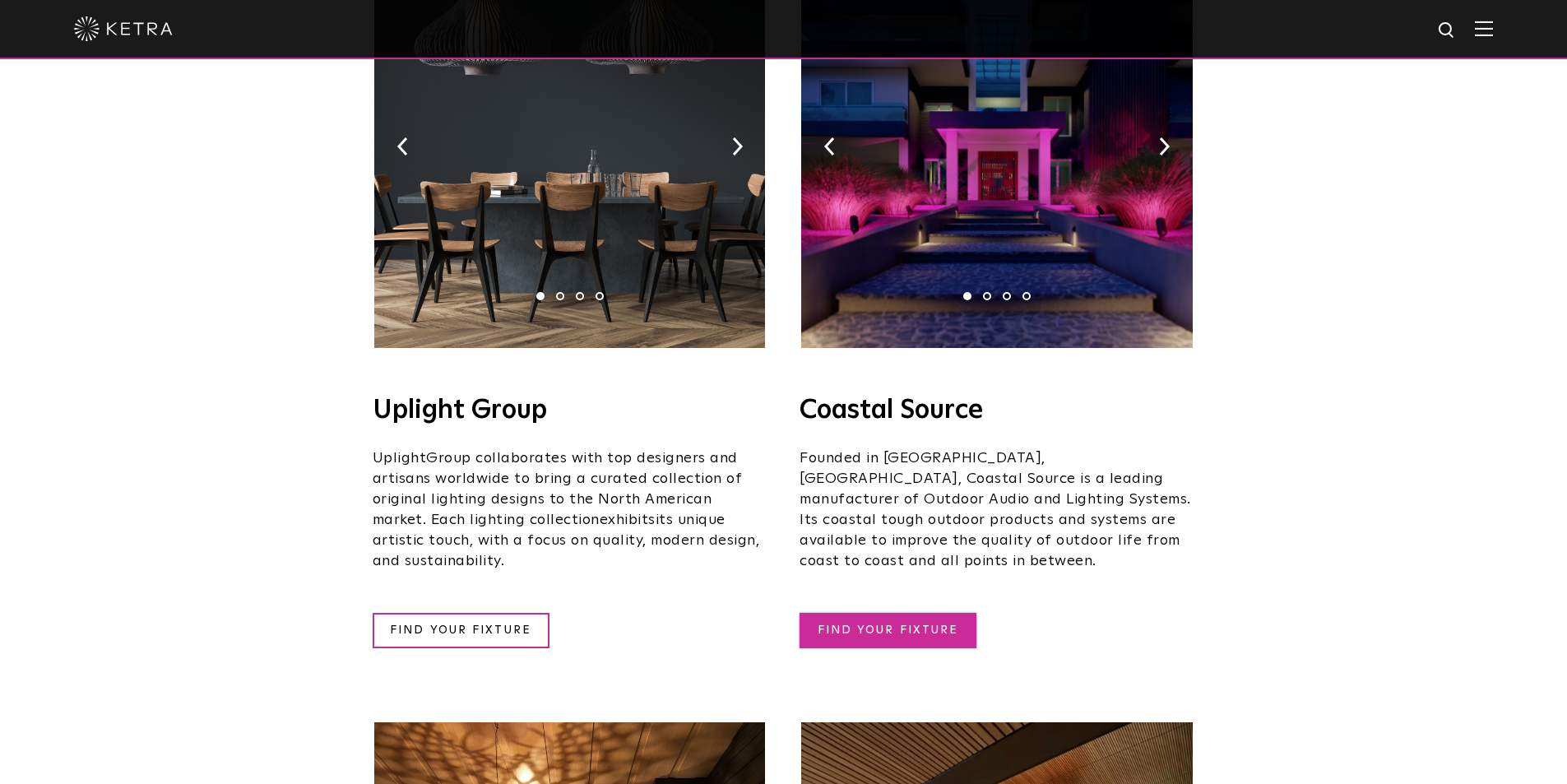
click at [891, 612] on link "FIND YOUR FIXTURE" at bounding box center [887, 630] width 177 height 35
